Goal: Check status: Check status

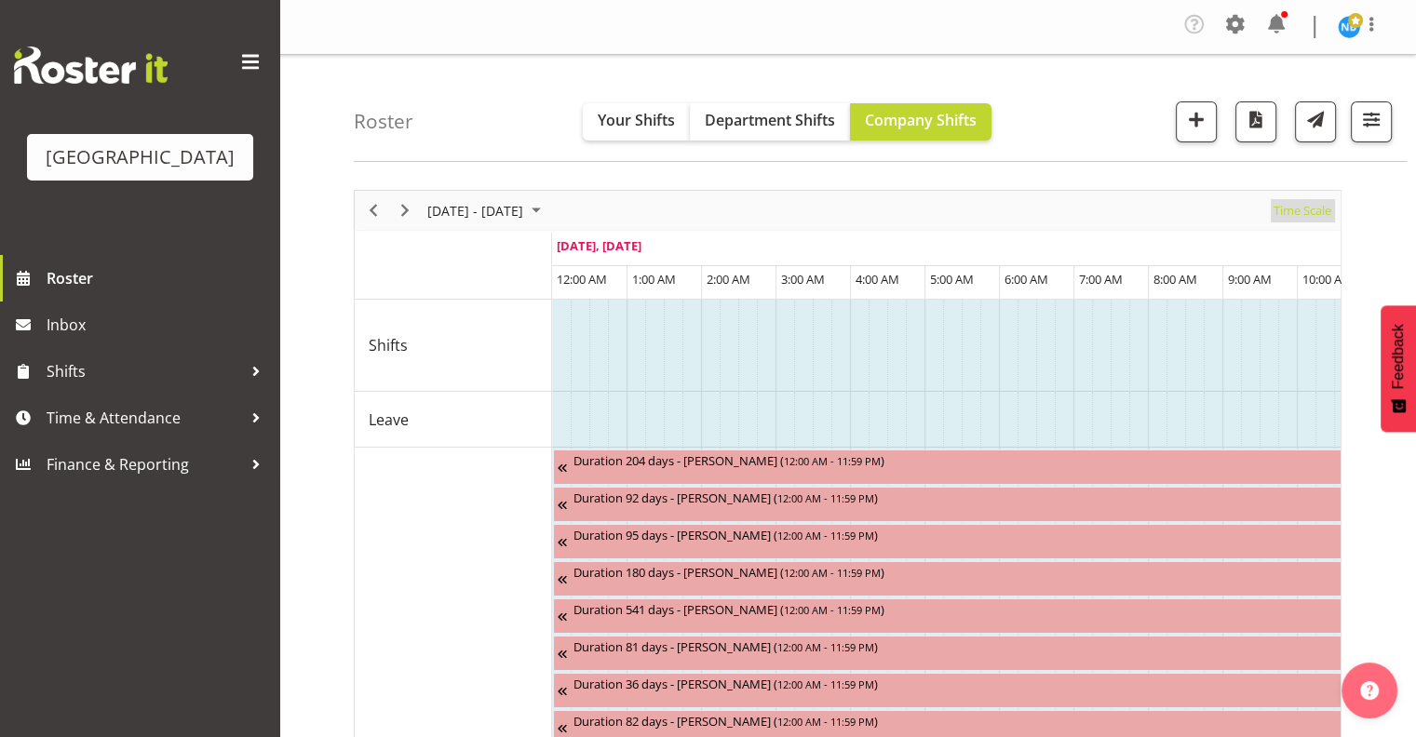
click at [1300, 201] on span "Time Scale" at bounding box center [1302, 210] width 61 height 23
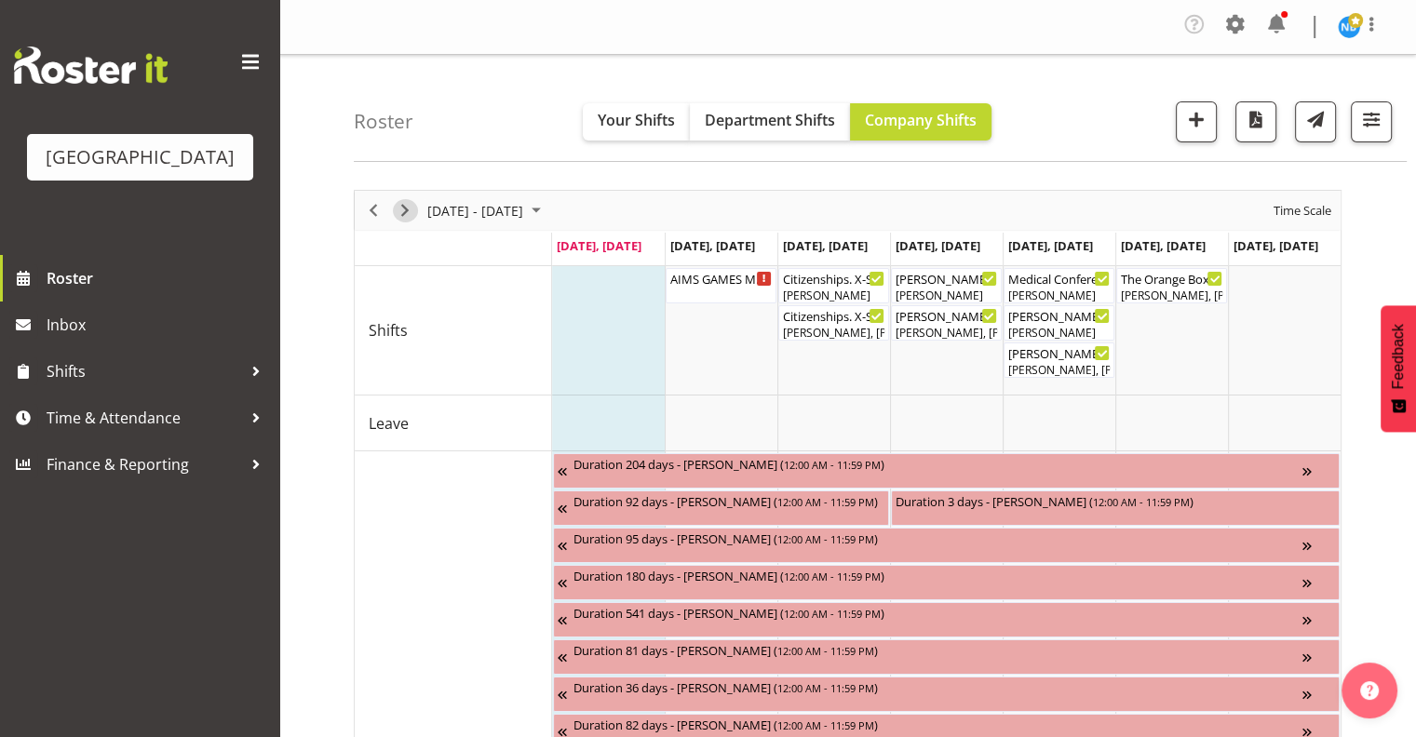
click at [408, 206] on span "Next" at bounding box center [405, 210] width 22 height 23
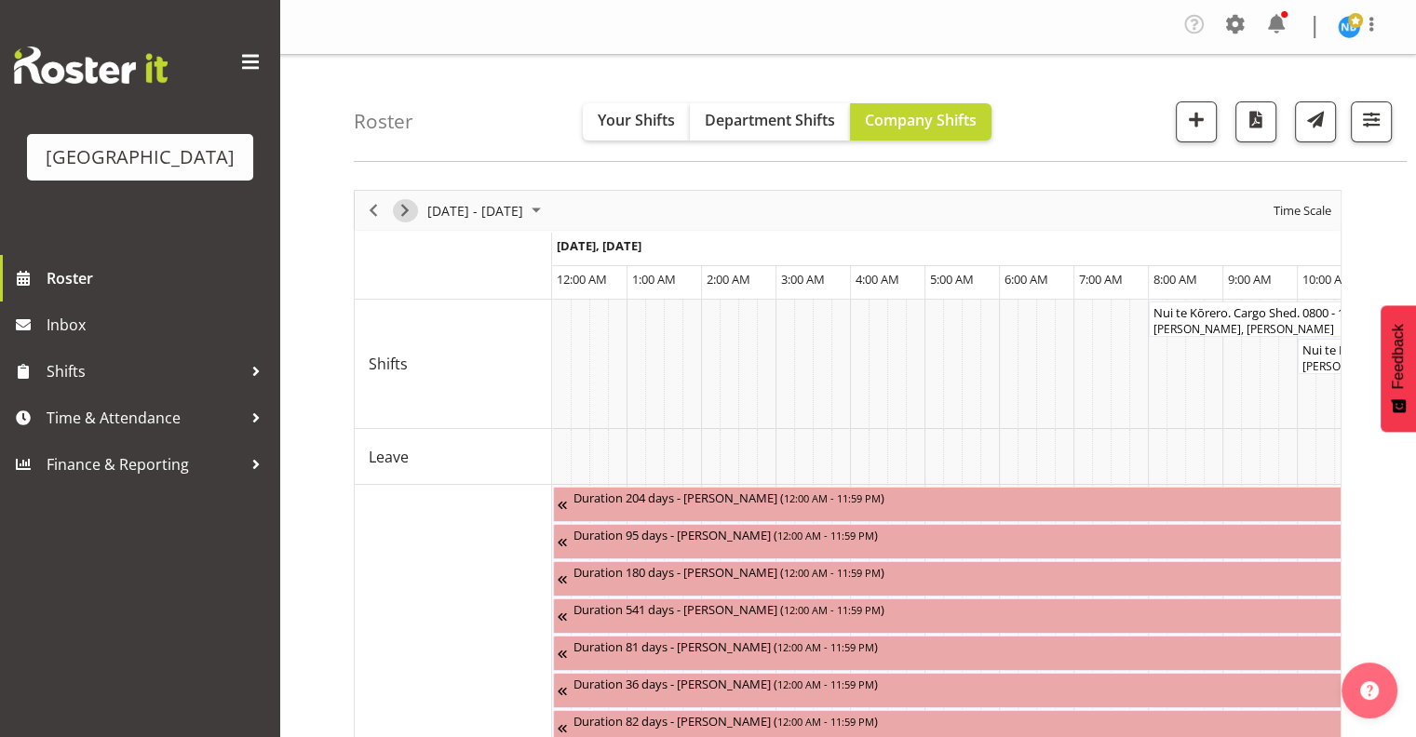
click at [400, 212] on span "Next" at bounding box center [405, 210] width 22 height 23
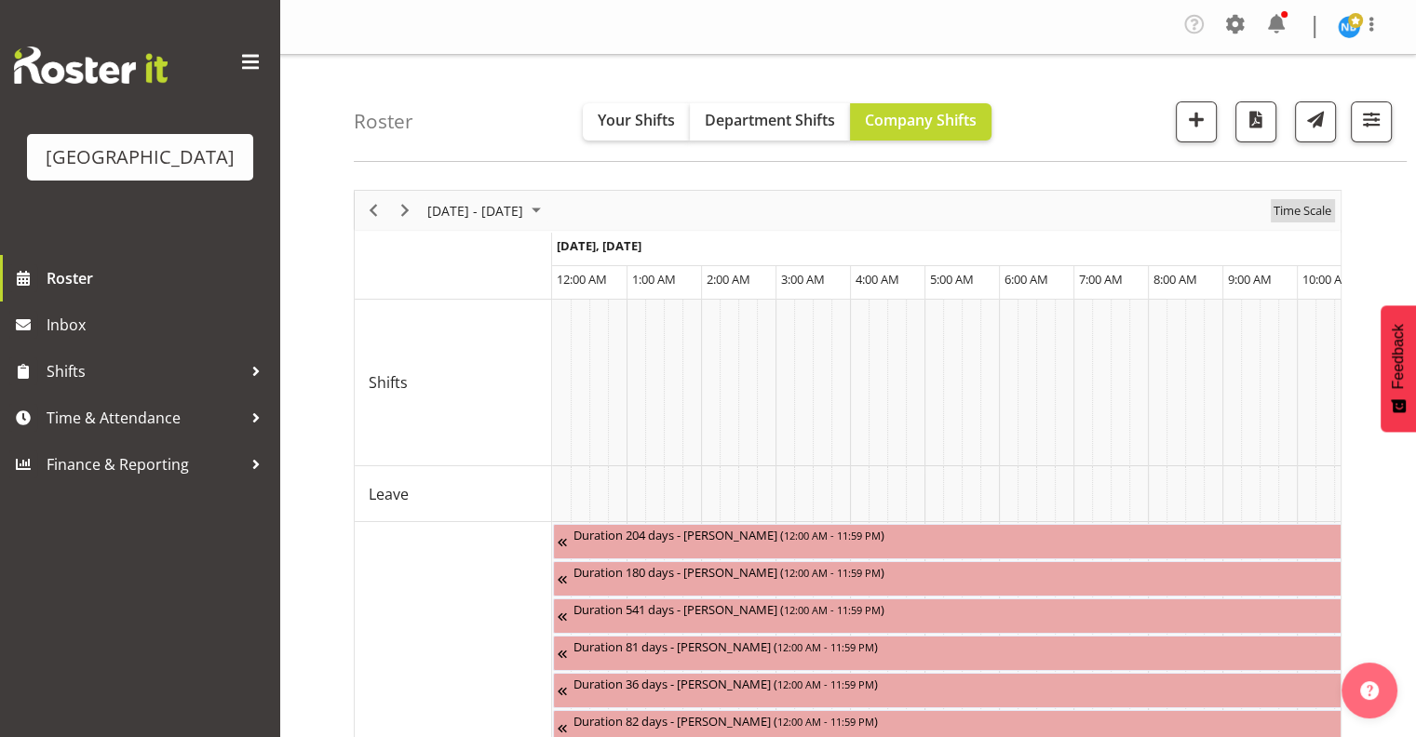
click at [1319, 203] on span "Time Scale" at bounding box center [1302, 210] width 61 height 23
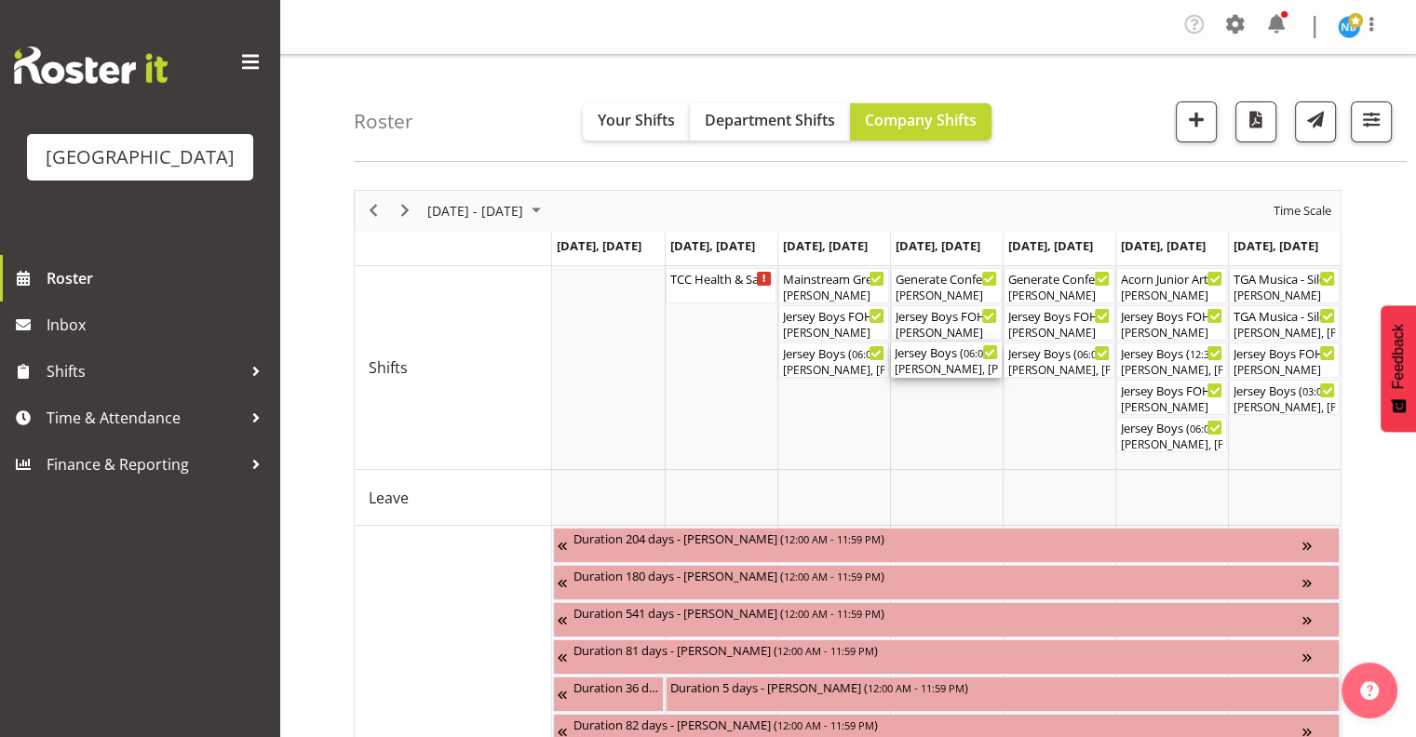
click at [951, 365] on div "[PERSON_NAME], [PERSON_NAME], [PERSON_NAME], [PERSON_NAME], [PERSON_NAME], [PER…" at bounding box center [946, 369] width 103 height 17
